Goal: Information Seeking & Learning: Learn about a topic

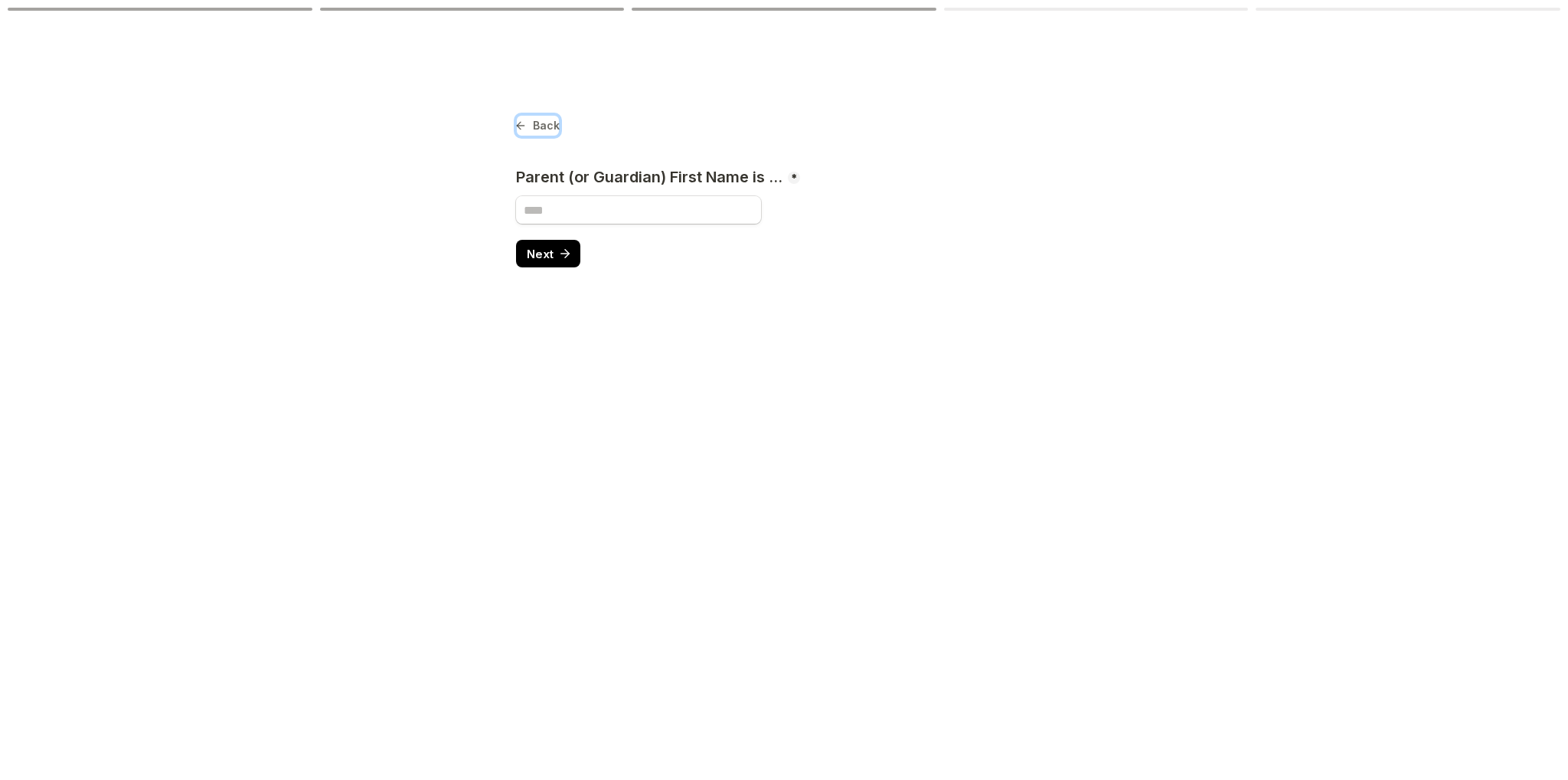
click at [530, 128] on button "Back" at bounding box center [538, 125] width 44 height 21
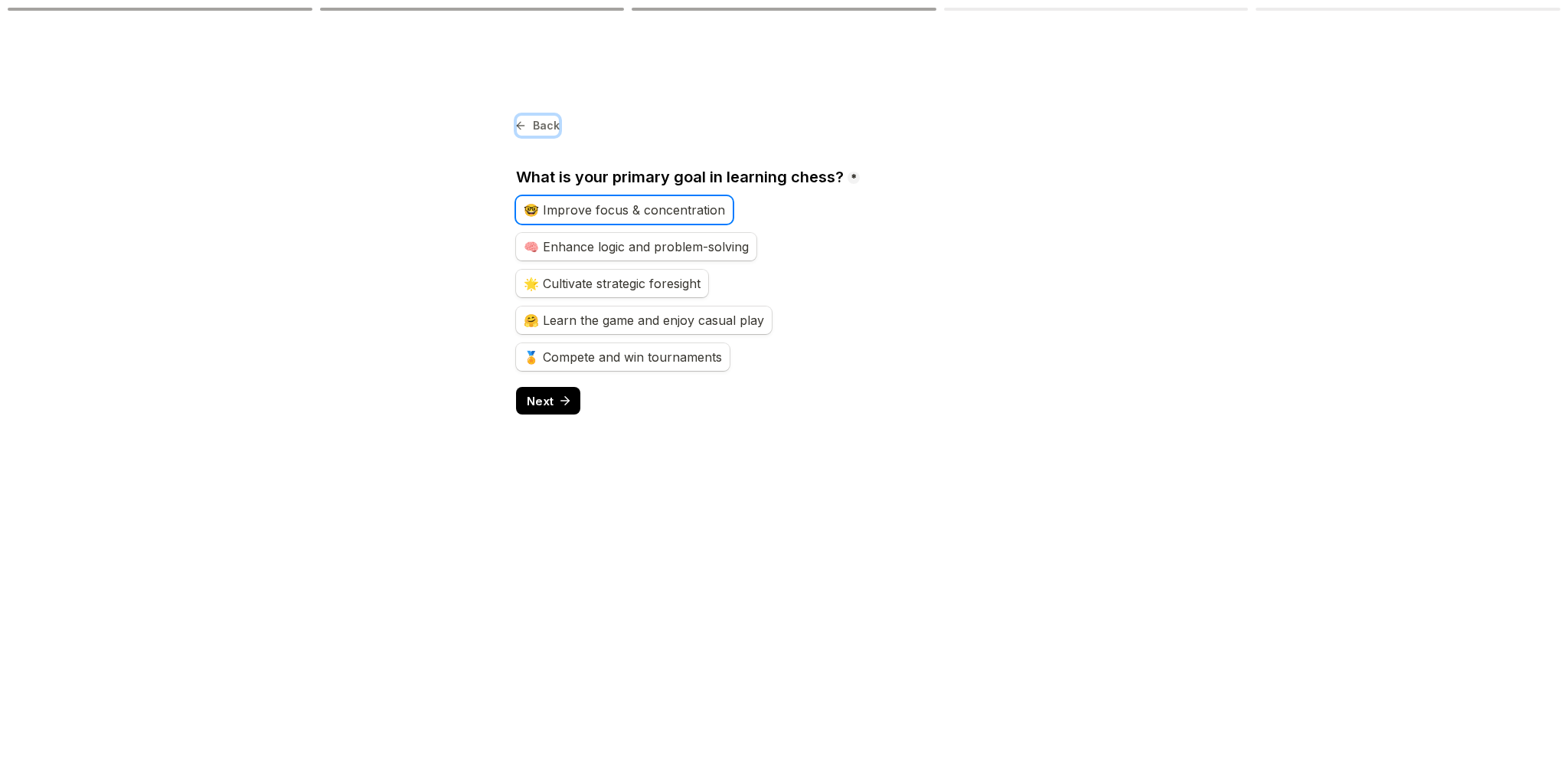
click at [530, 128] on button "Back" at bounding box center [538, 125] width 44 height 21
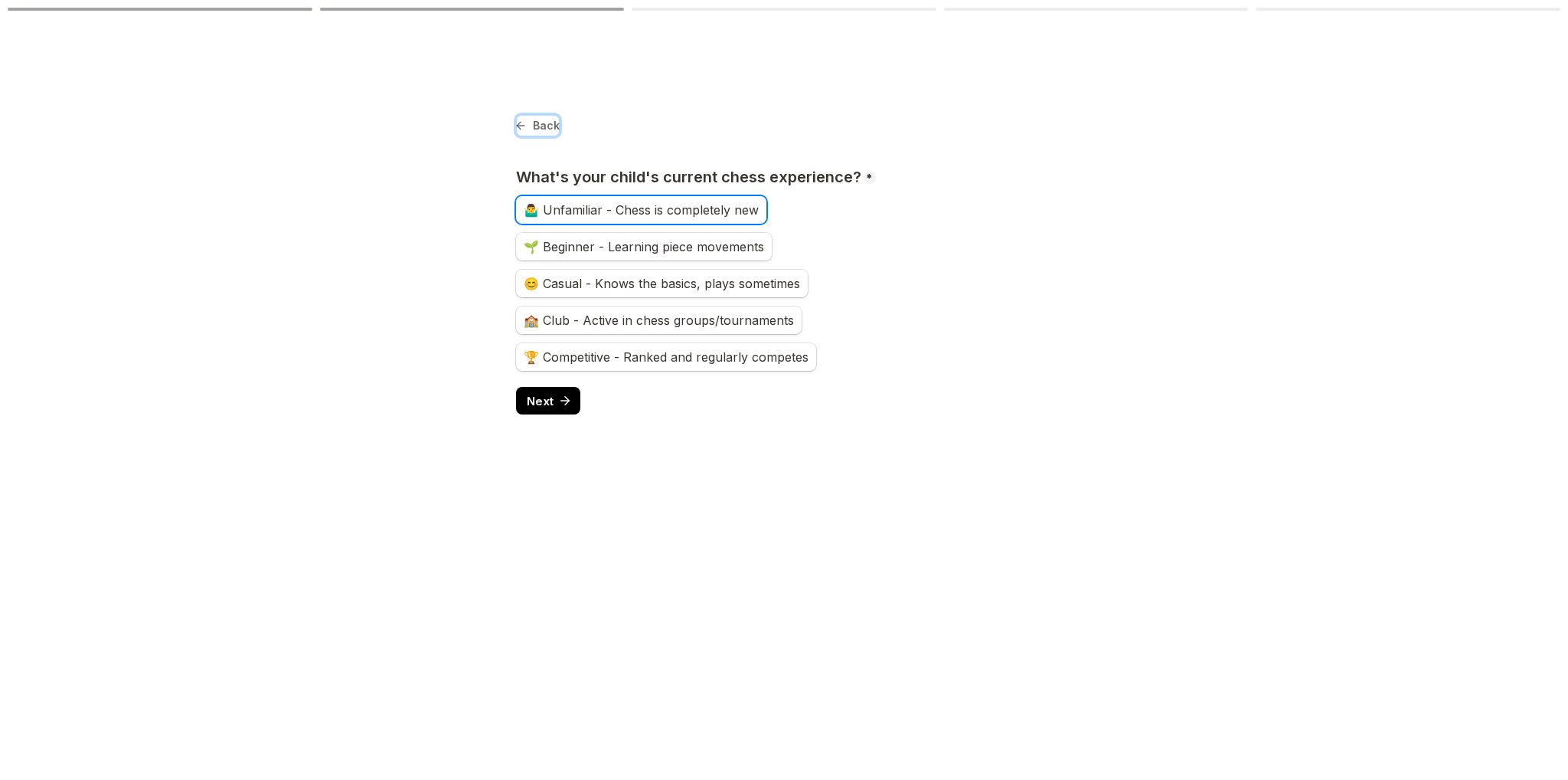
click at [530, 128] on button "Back" at bounding box center [538, 125] width 44 height 21
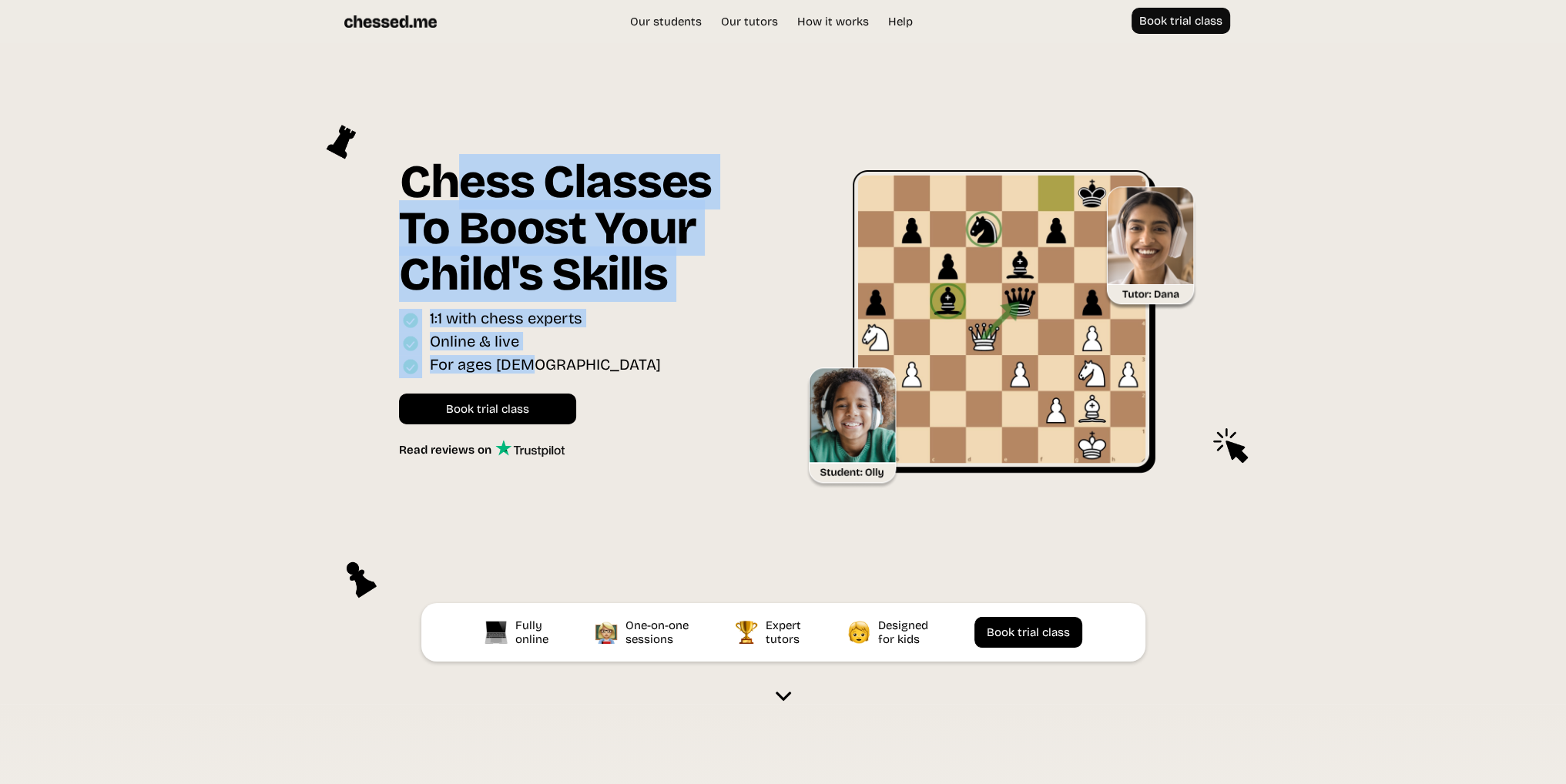
drag, startPoint x: 469, startPoint y: 169, endPoint x: 595, endPoint y: 359, distance: 228.0
click at [595, 359] on div "Chess Classes To Boost Your Child's Skills Online interactive classes for ages …" at bounding box center [587, 308] width 376 height 298
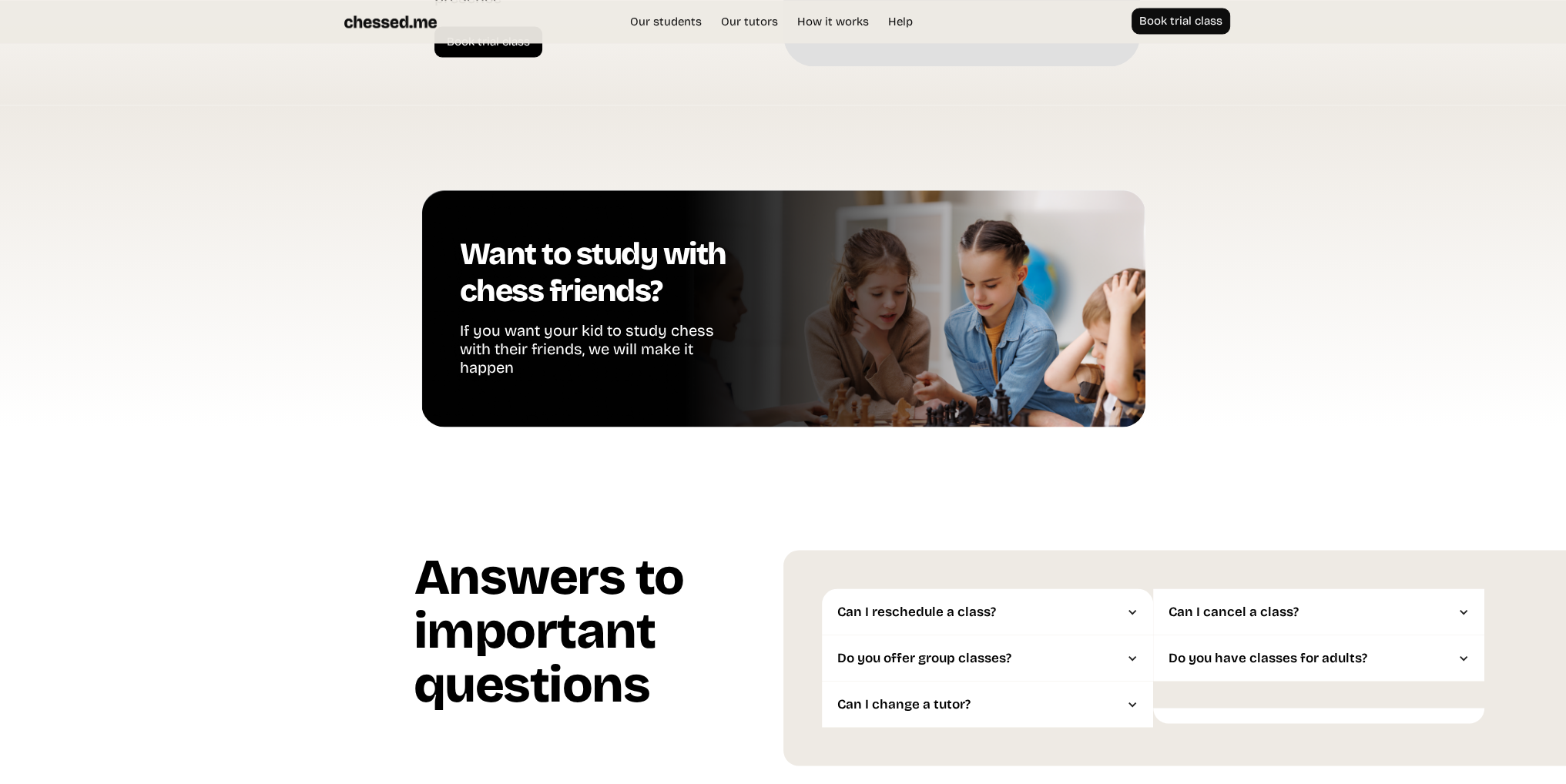
scroll to position [3540, 0]
